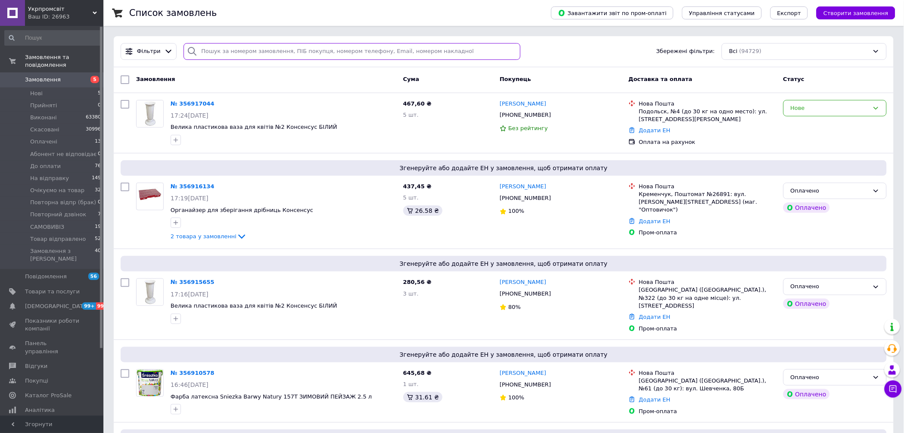
click at [200, 50] on input "search" at bounding box center [351, 51] width 336 height 17
paste input "356842577"
type input "356842577"
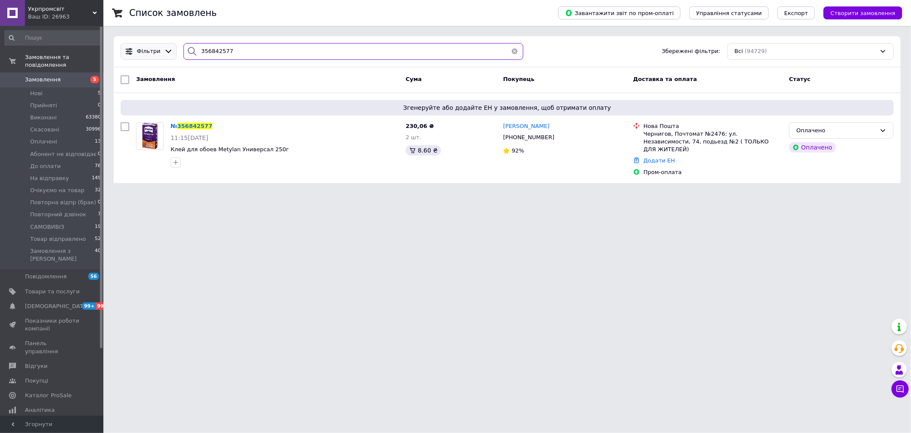
drag, startPoint x: 239, startPoint y: 55, endPoint x: 124, endPoint y: 46, distance: 115.0
click at [124, 46] on div "Фільтри 356842577 Збережені фільтри: Всі (94729)" at bounding box center [507, 51] width 780 height 17
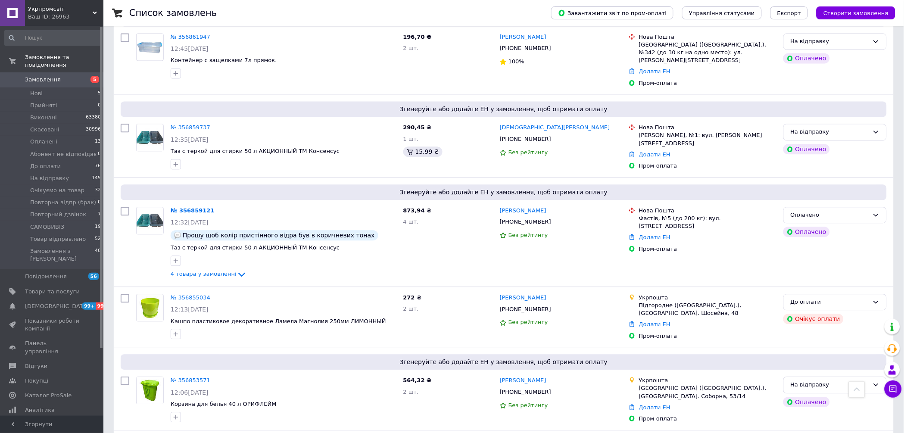
scroll to position [1531, 0]
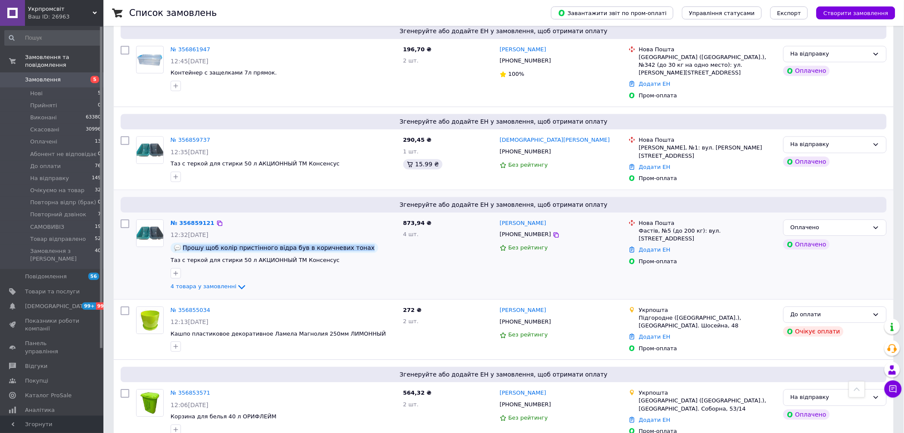
drag, startPoint x: 183, startPoint y: 191, endPoint x: 373, endPoint y: 189, distance: 190.0
click at [373, 242] on div "Прошу щоб колір пристінного відра був в коричневих тонах" at bounding box center [284, 247] width 226 height 10
copy span "Прошу щоб колір пристінного відра був в коричневих тонах"
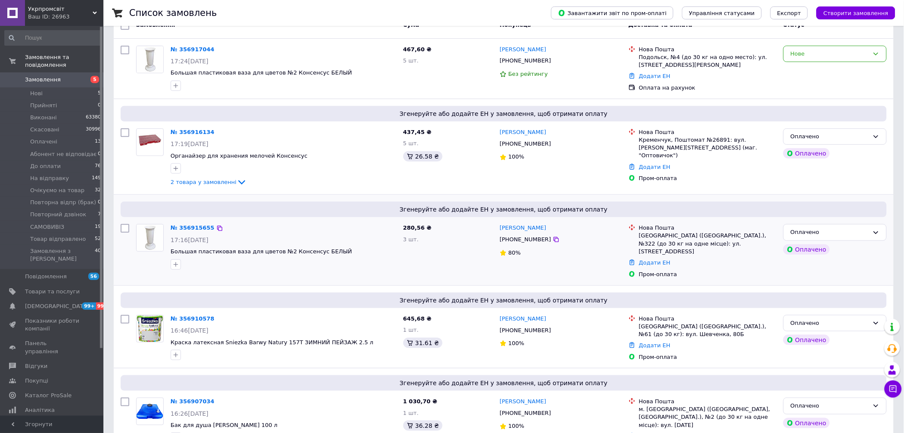
scroll to position [0, 0]
